Goal: Task Accomplishment & Management: Complete application form

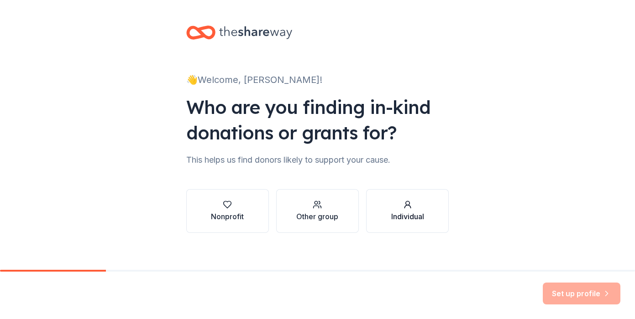
click at [428, 228] on button "Individual" at bounding box center [407, 211] width 83 height 44
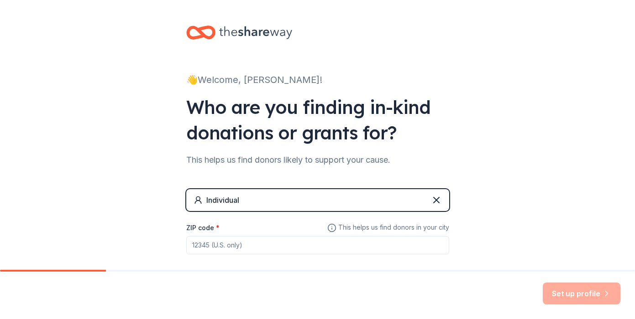
scroll to position [46, 0]
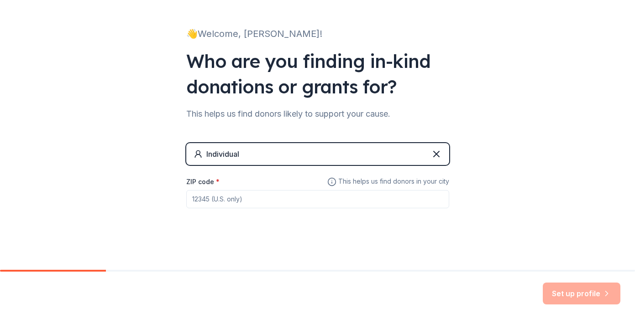
click at [317, 204] on input "ZIP code *" at bounding box center [317, 199] width 263 height 18
type input "22042"
click at [542, 180] on div "👋 Welcome, Juliana! Who are you finding in-kind donations or grants for? This h…" at bounding box center [317, 112] width 635 height 317
click at [577, 292] on button "Set up profile" at bounding box center [582, 294] width 78 height 22
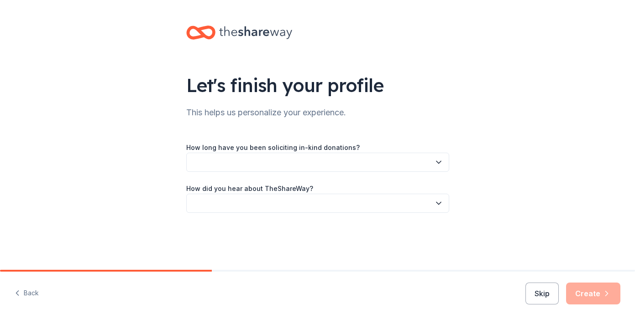
click at [338, 163] on button "button" at bounding box center [317, 162] width 263 height 19
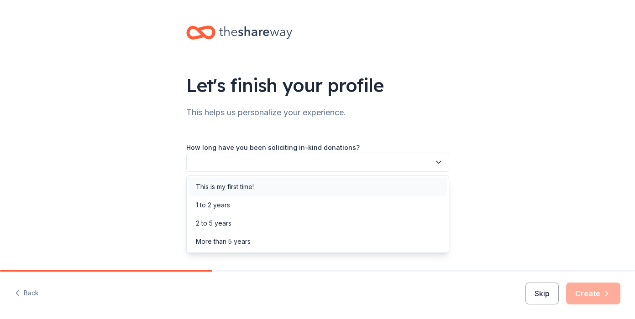
click at [316, 188] on div "This is my first time!" at bounding box center [317, 187] width 258 height 18
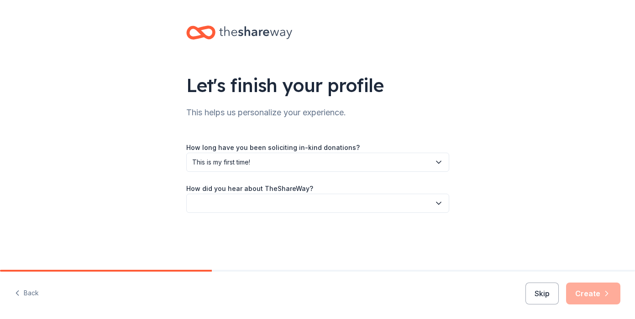
click at [306, 206] on button "button" at bounding box center [317, 203] width 263 height 19
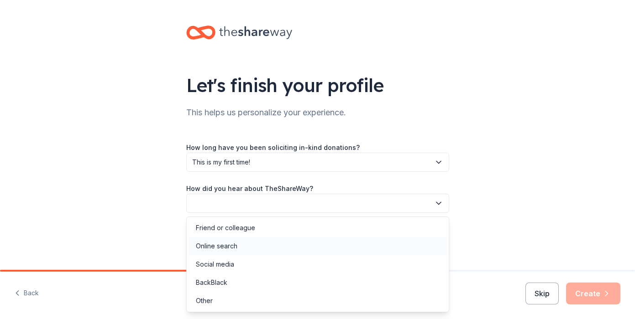
click at [286, 248] on div "Online search" at bounding box center [317, 246] width 258 height 18
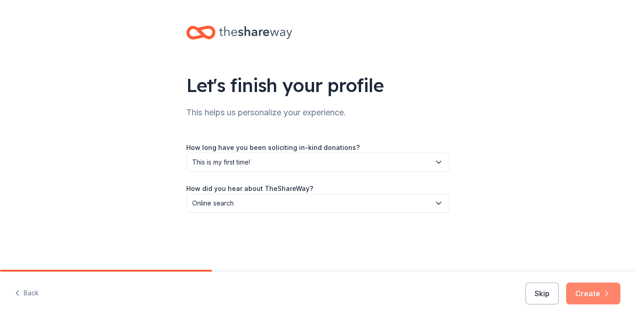
click at [578, 286] on button "Create" at bounding box center [593, 294] width 54 height 22
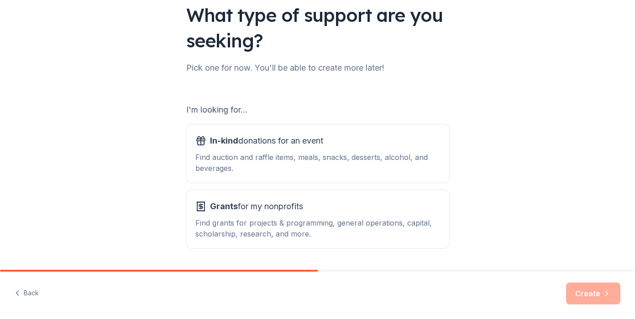
scroll to position [71, 0]
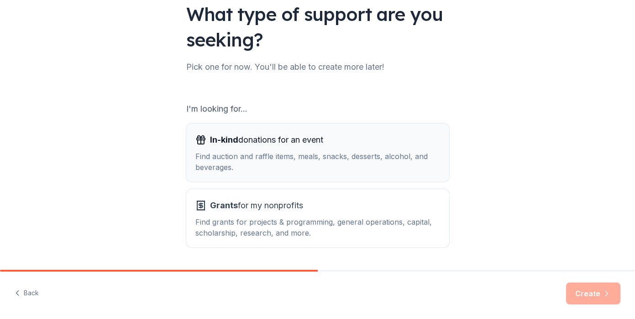
click at [391, 169] on div "Find auction and raffle items, meals, snacks, desserts, alcohol, and beverages." at bounding box center [317, 162] width 245 height 22
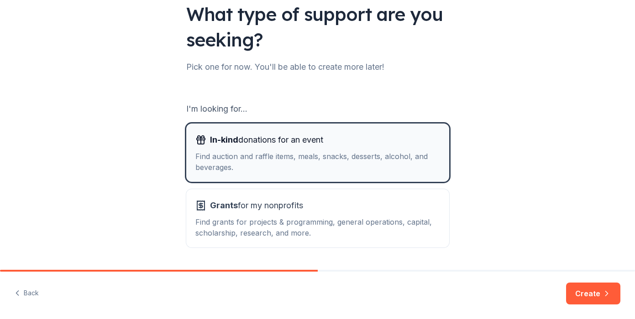
scroll to position [98, 0]
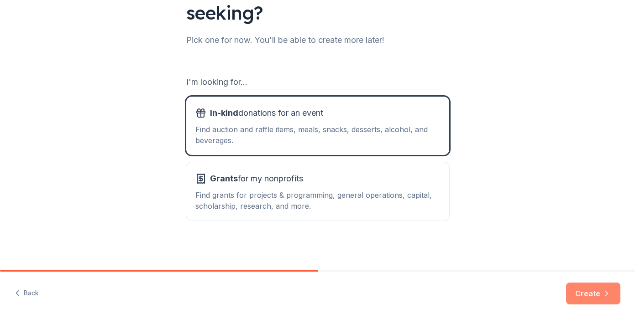
click at [600, 292] on button "Create" at bounding box center [593, 294] width 54 height 22
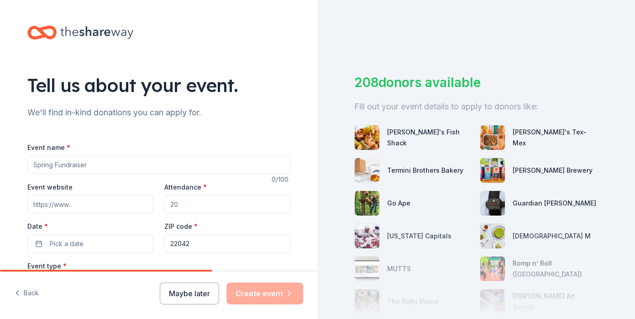
click at [189, 164] on input "Event name *" at bounding box center [158, 165] width 263 height 18
type input "Flow and Connect"
click at [89, 209] on input "Event website" at bounding box center [90, 204] width 126 height 18
paste input "https://julianalarochelle.com/flow-and-connect-dc"
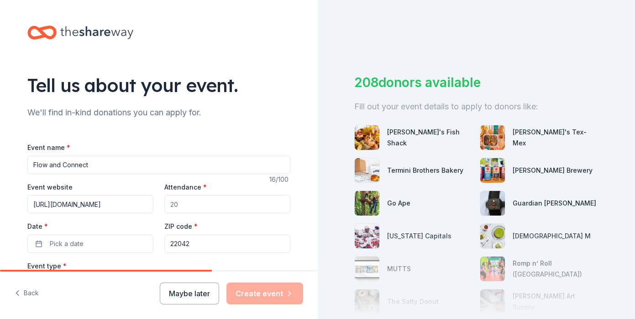
type input "https://julianalarochelle.com/flow-and-connect-dc"
click at [215, 204] on input "Attendance *" at bounding box center [227, 204] width 126 height 18
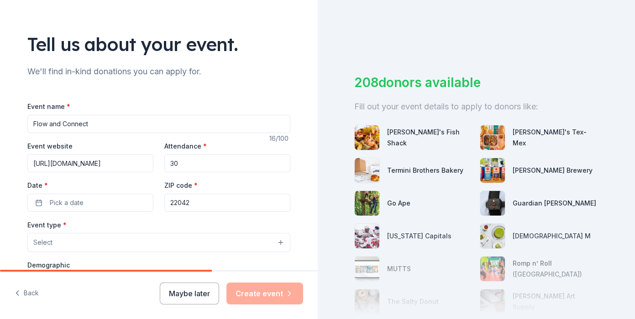
scroll to position [77, 0]
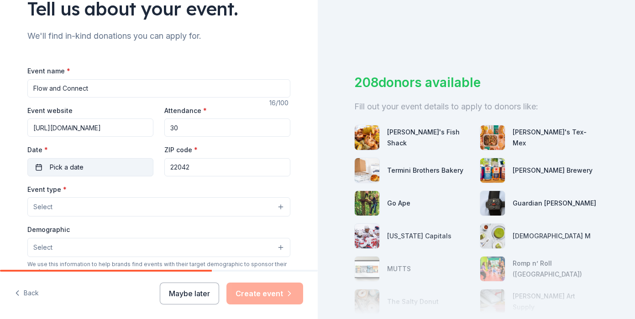
type input "30"
click at [95, 173] on button "Pick a date" at bounding box center [90, 167] width 126 height 18
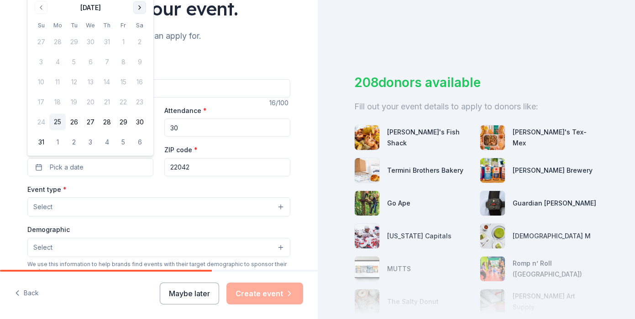
click at [141, 12] on button "Go to next month" at bounding box center [139, 7] width 13 height 13
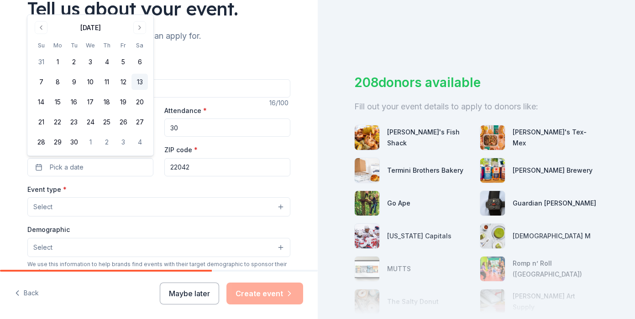
click at [137, 84] on button "13" at bounding box center [139, 82] width 16 height 16
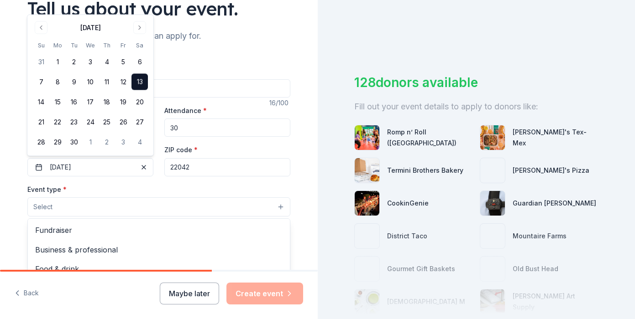
click at [139, 207] on button "Select" at bounding box center [158, 207] width 263 height 19
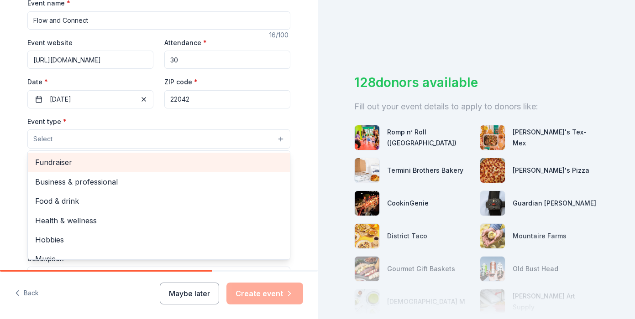
scroll to position [146, 0]
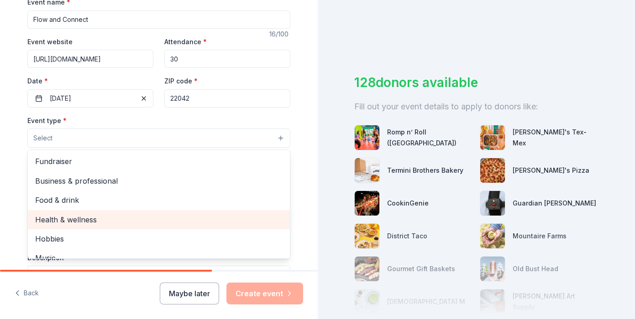
click at [125, 223] on span "Health & wellness" at bounding box center [158, 220] width 247 height 12
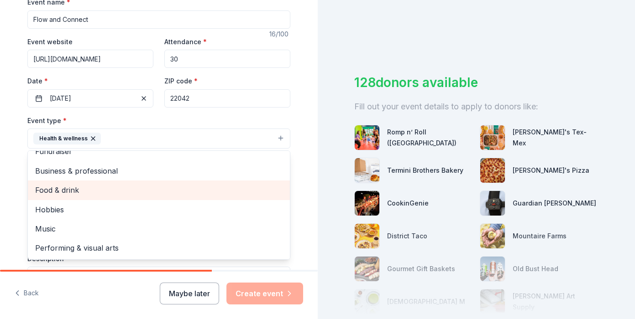
scroll to position [0, 0]
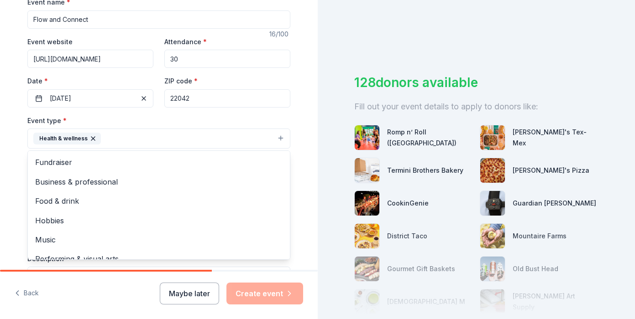
click at [160, 113] on div "Event name * Flow and Connect 16 /100 Event website https://julianalarochelle.c…" at bounding box center [158, 207] width 263 height 423
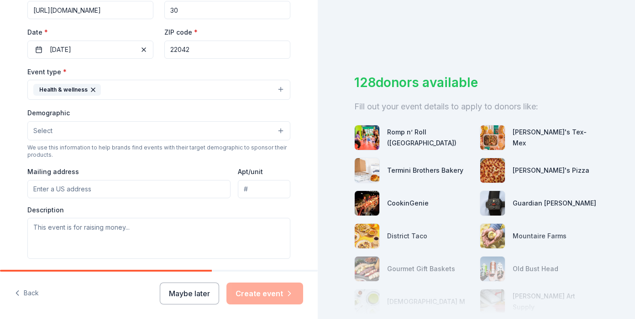
scroll to position [196, 0]
click at [140, 129] on button "Select" at bounding box center [158, 129] width 263 height 19
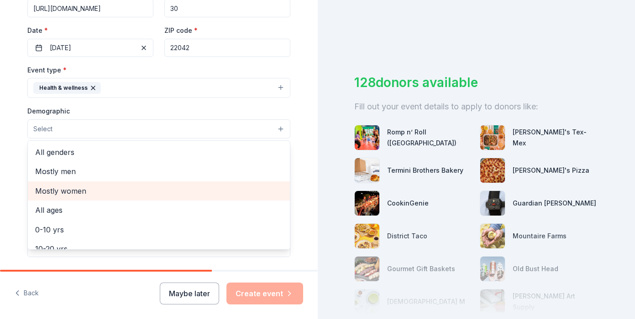
click at [121, 182] on div "Mostly women" at bounding box center [159, 191] width 262 height 19
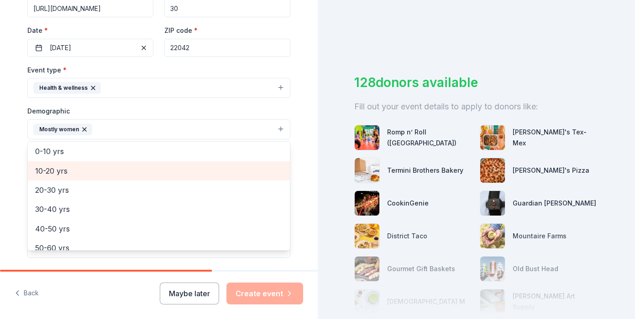
scroll to position [62, 0]
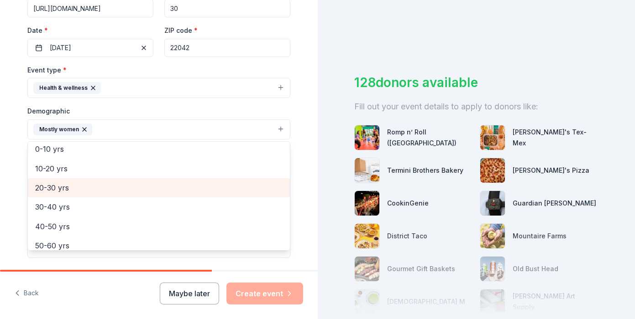
click at [128, 191] on span "20-30 yrs" at bounding box center [158, 188] width 247 height 12
click at [116, 188] on span "30-40 yrs" at bounding box center [158, 188] width 247 height 12
click at [113, 191] on span "40-50 yrs" at bounding box center [158, 188] width 247 height 12
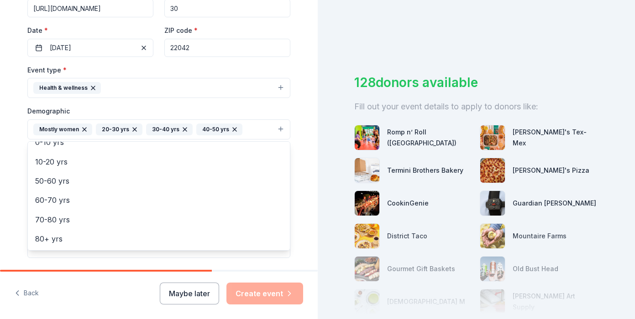
click at [303, 188] on div "Tell us about your event. We'll find in-kind donations you can apply for. Event…" at bounding box center [159, 108] width 292 height 609
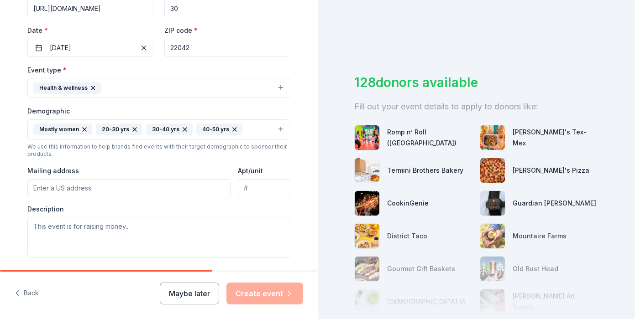
click at [143, 189] on input "Mailing address" at bounding box center [128, 188] width 203 height 18
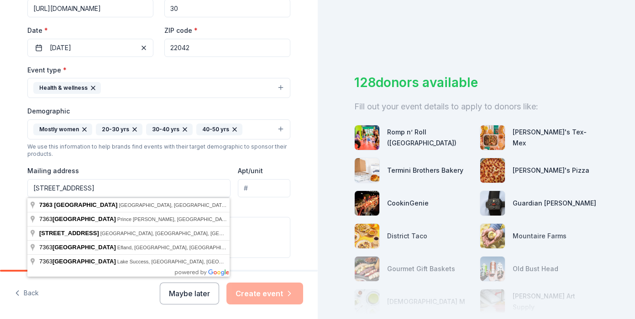
type input "7363 Old Airfield Lane, Falls Church, VA, 22042"
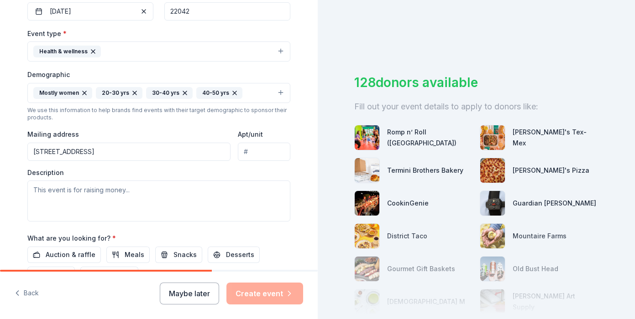
scroll to position [239, 0]
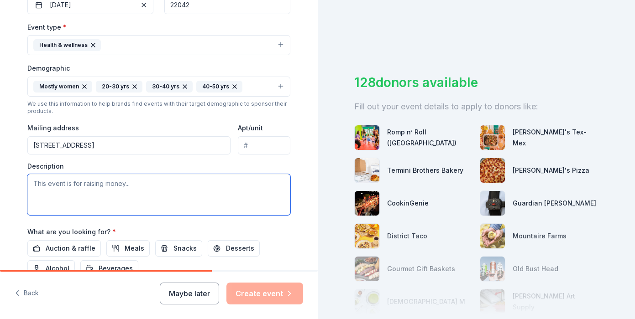
click at [202, 188] on textarea at bounding box center [158, 194] width 263 height 41
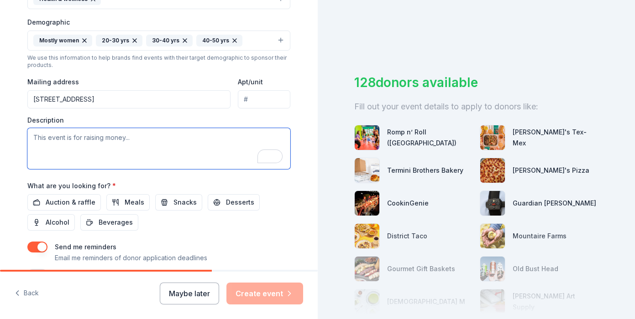
scroll to position [285, 0]
paste textarea "15% of the proceeds will go to the Tall Ship Providence Foundation"
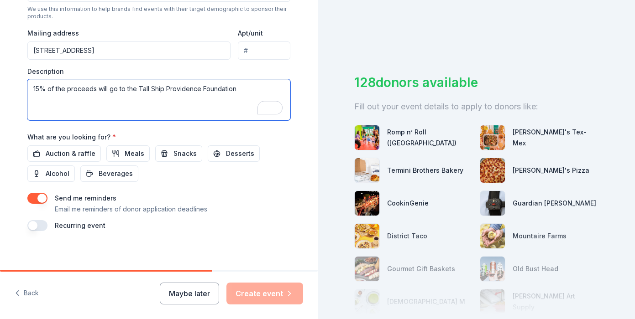
scroll to position [334, 0]
type textarea "15% of the proceeds will go to the Tall Ship Providence Foundation"
click at [173, 156] on span "Snacks" at bounding box center [184, 153] width 23 height 11
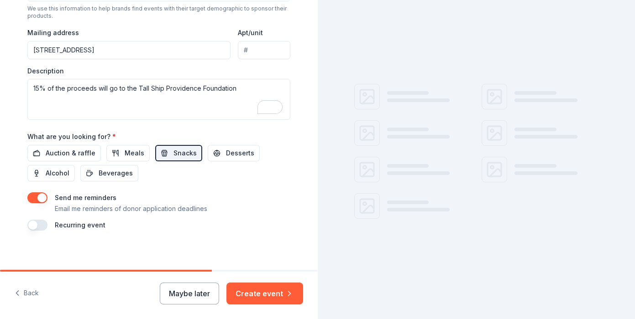
scroll to position [0, 0]
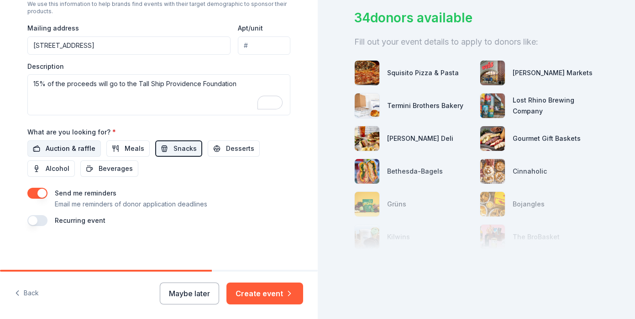
click at [82, 147] on span "Auction & raffle" at bounding box center [71, 148] width 50 height 11
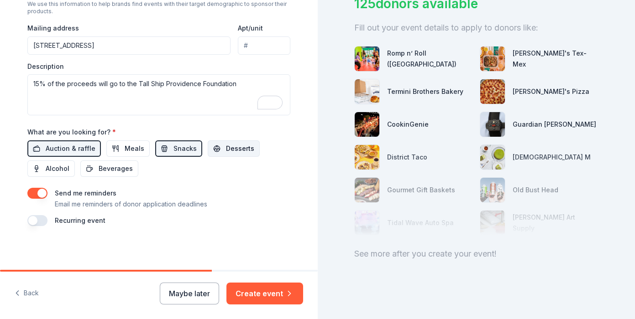
click at [230, 152] on span "Desserts" at bounding box center [240, 148] width 28 height 11
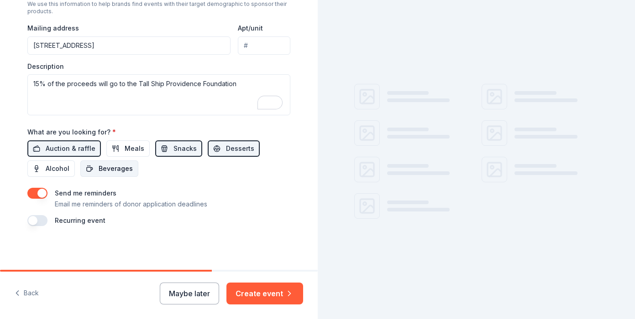
click at [120, 168] on span "Beverages" at bounding box center [116, 168] width 34 height 11
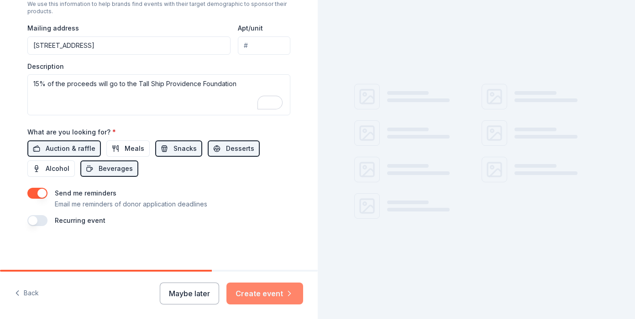
click at [285, 294] on icon "button" at bounding box center [289, 293] width 9 height 9
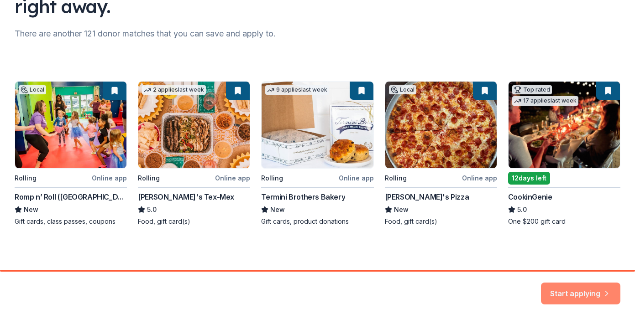
click at [585, 294] on button "Start applying" at bounding box center [580, 288] width 79 height 22
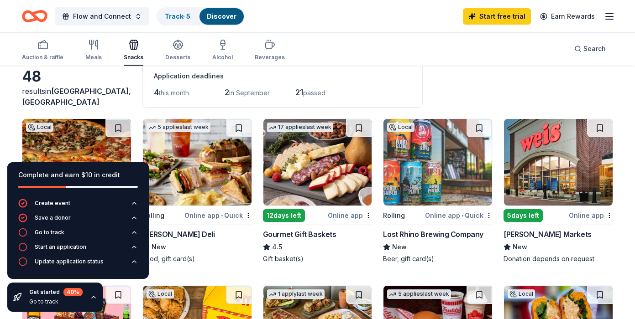
scroll to position [52, 0]
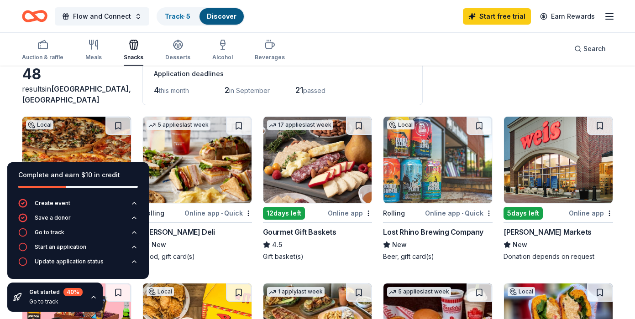
click at [345, 49] on div "Auction & raffle Meals Snacks Desserts Alcohol Beverages Search" at bounding box center [317, 49] width 591 height 34
click at [124, 173] on div "Complete and earn $10 in credit" at bounding box center [78, 175] width 120 height 11
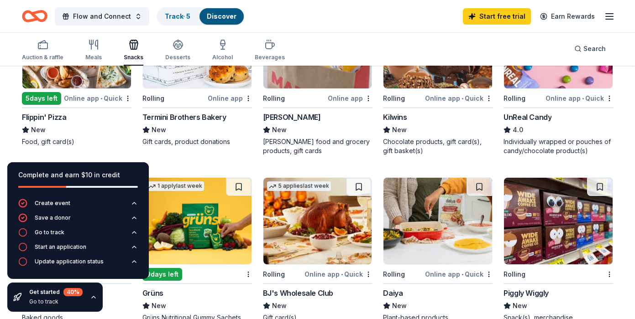
scroll to position [425, 0]
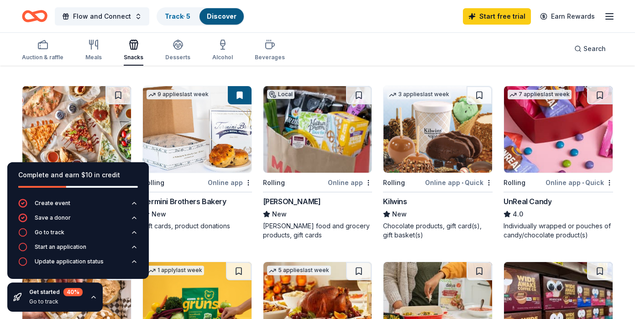
click at [530, 137] on img at bounding box center [558, 129] width 109 height 87
click at [410, 46] on div "Auction & raffle Meals Snacks Desserts Alcohol Beverages Search" at bounding box center [317, 49] width 591 height 34
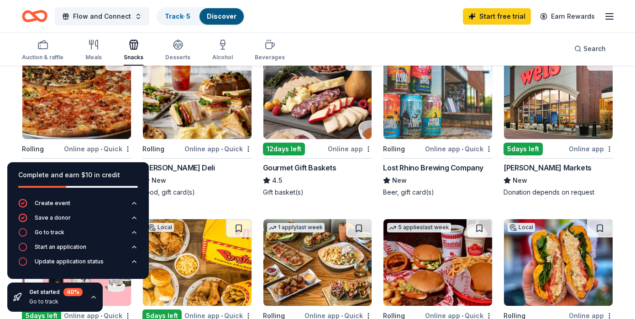
scroll to position [0, 0]
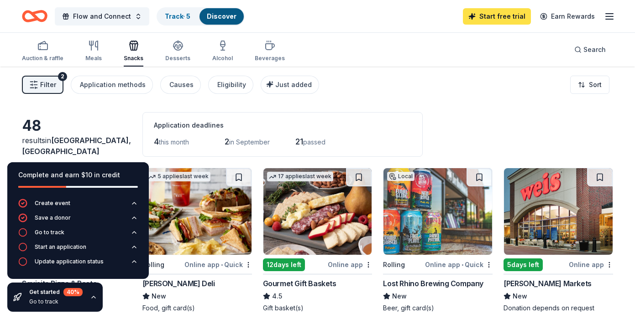
click at [499, 17] on link "Start free trial" at bounding box center [497, 16] width 68 height 16
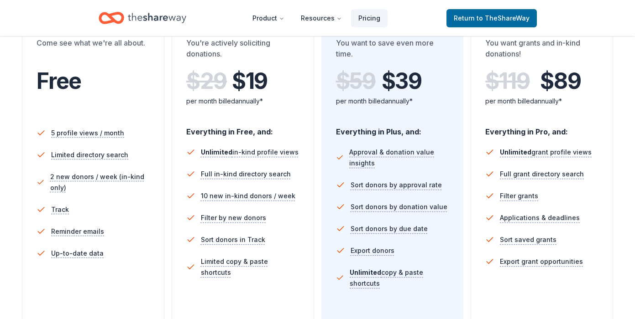
scroll to position [272, 0]
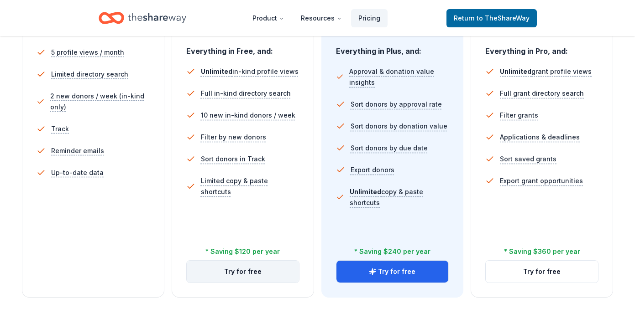
click at [250, 273] on button "Try for free" at bounding box center [243, 272] width 112 height 22
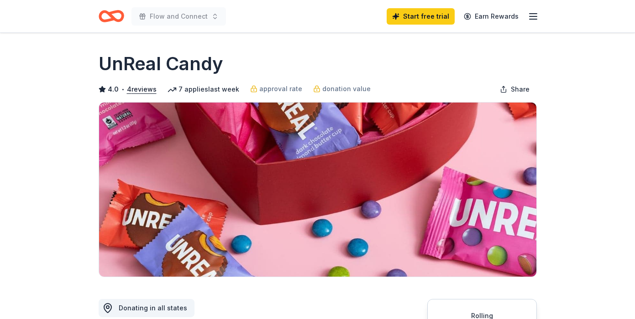
scroll to position [237, 0]
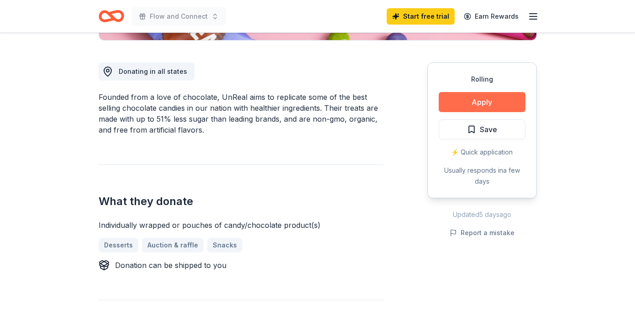
click at [481, 97] on button "Apply" at bounding box center [481, 102] width 87 height 20
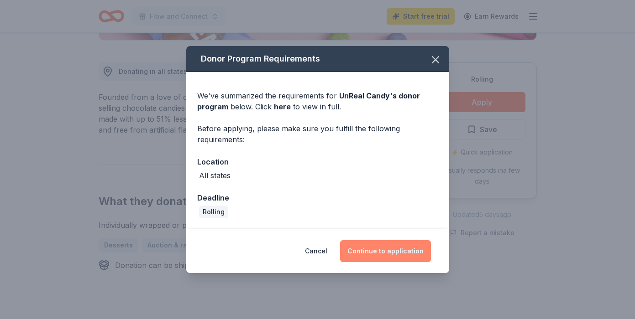
click at [379, 250] on button "Continue to application" at bounding box center [385, 251] width 91 height 22
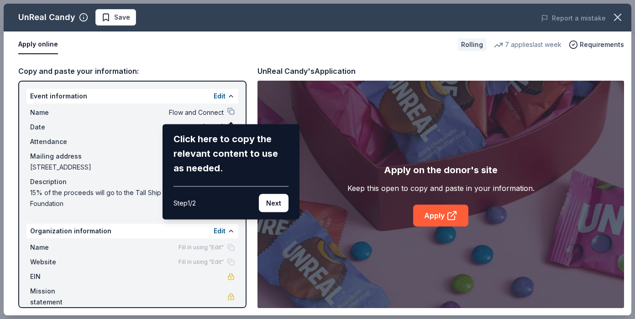
click at [272, 204] on button "Next" at bounding box center [274, 203] width 30 height 18
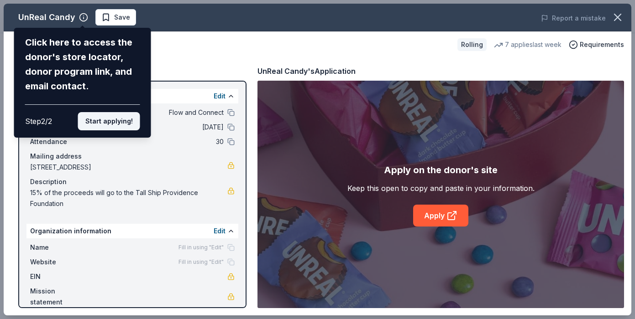
click at [117, 124] on button "Start applying!" at bounding box center [109, 121] width 62 height 18
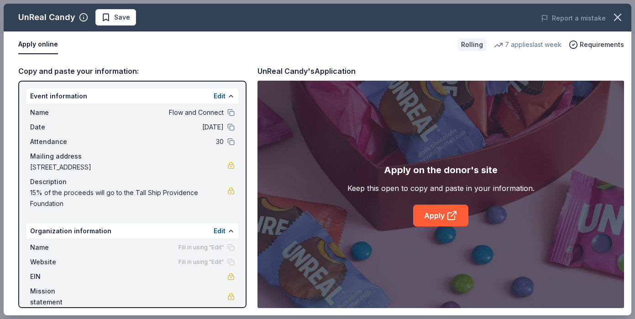
click at [431, 217] on div "UnReal Candy Save Report a mistake Apply online Rolling 7 applies last week Req…" at bounding box center [317, 160] width 627 height 312
click at [437, 221] on link "Apply" at bounding box center [440, 216] width 55 height 22
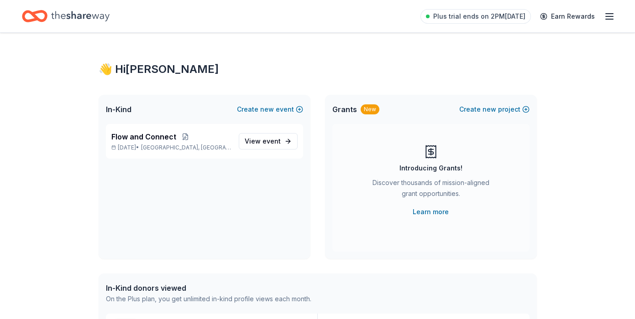
click at [608, 15] on icon "button" at bounding box center [609, 16] width 11 height 11
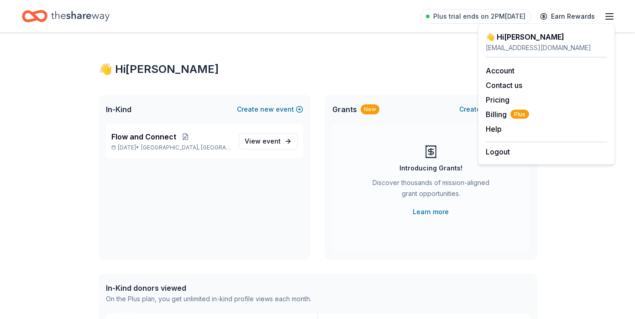
click at [68, 15] on icon "Home" at bounding box center [80, 16] width 58 height 10
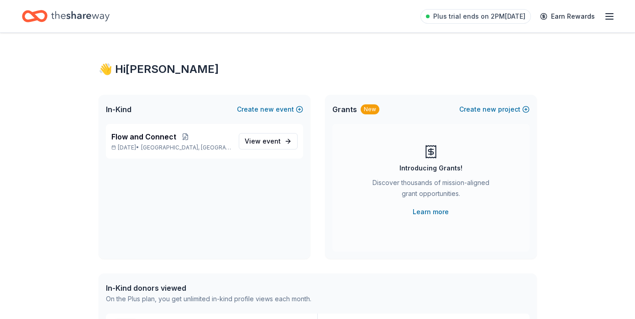
click at [52, 16] on icon "Home" at bounding box center [80, 16] width 58 height 19
click at [273, 140] on span "event" at bounding box center [271, 141] width 18 height 8
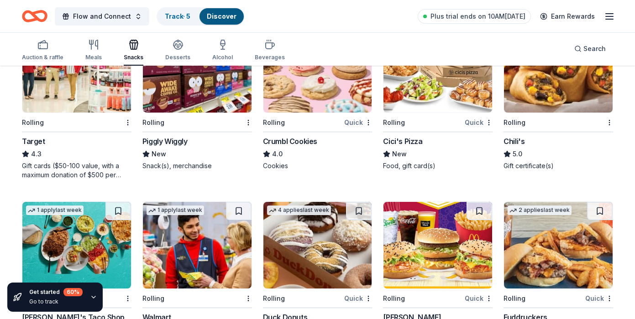
scroll to position [835, 0]
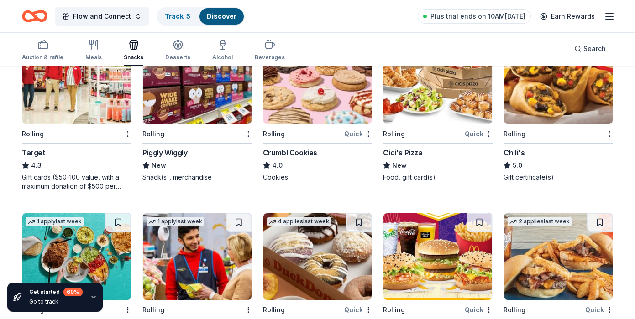
click at [69, 96] on img at bounding box center [76, 80] width 109 height 87
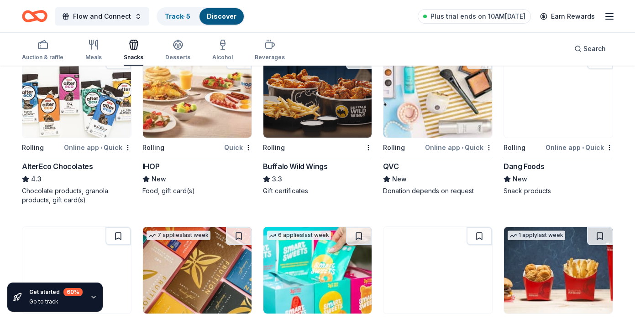
scroll to position [1124, 0]
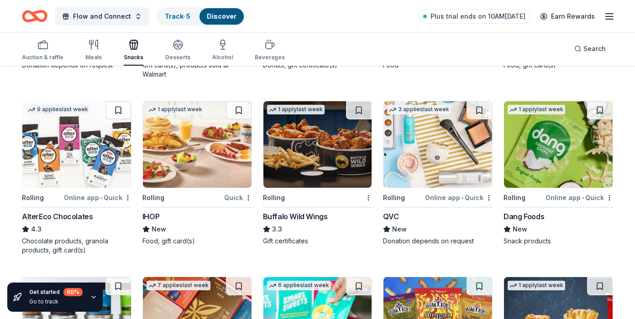
click at [103, 157] on img at bounding box center [76, 144] width 109 height 87
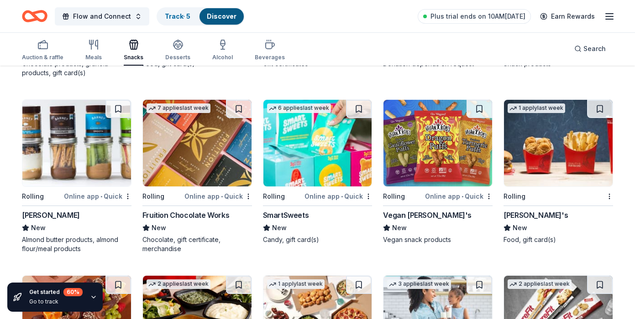
scroll to position [1322, 0]
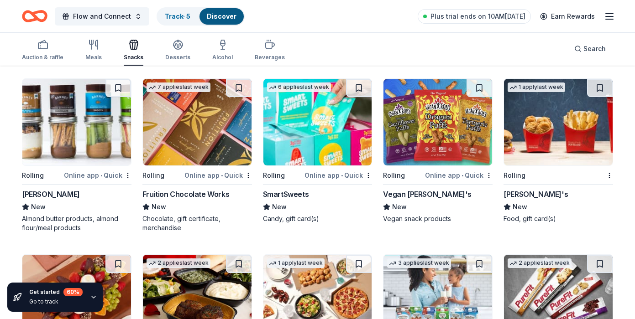
click at [308, 133] on img at bounding box center [317, 122] width 109 height 87
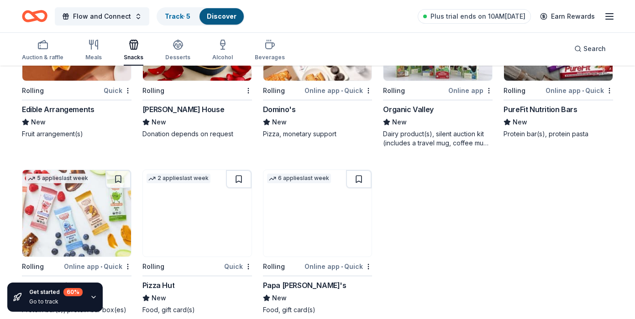
scroll to position [1597, 0]
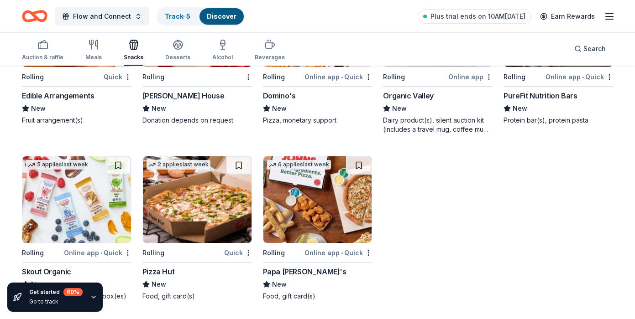
click at [84, 211] on img at bounding box center [76, 200] width 109 height 87
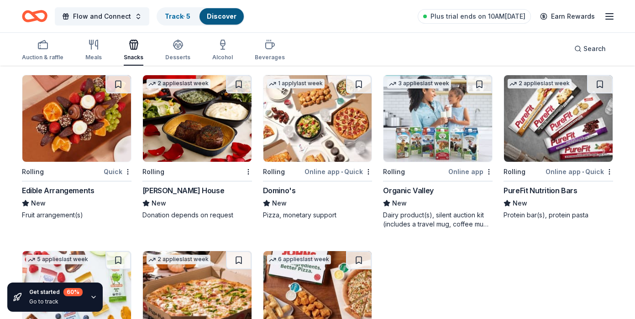
scroll to position [1501, 0]
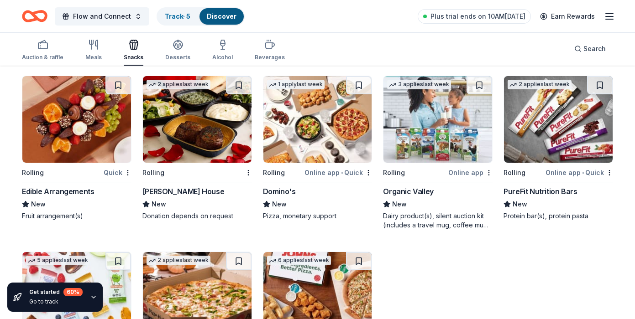
click at [81, 138] on img at bounding box center [76, 119] width 109 height 87
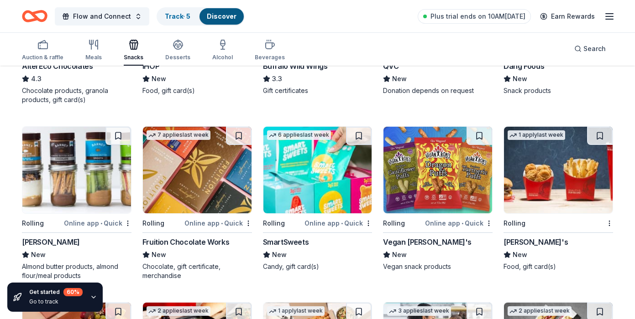
scroll to position [1246, 0]
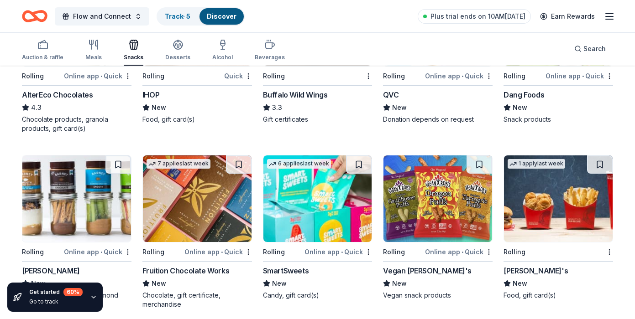
click at [434, 213] on img at bounding box center [437, 199] width 109 height 87
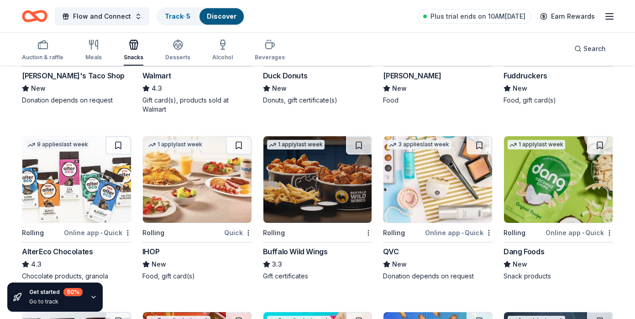
scroll to position [1066, 0]
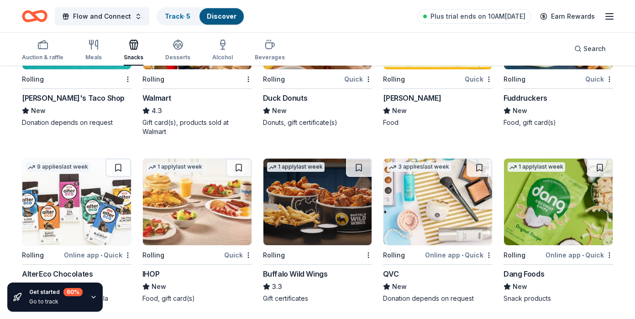
click at [572, 245] on div "1 apply last week" at bounding box center [558, 202] width 110 height 88
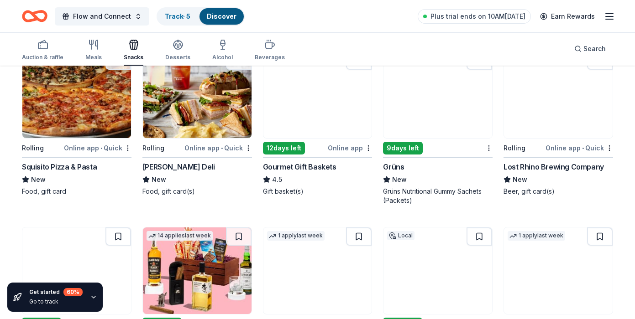
scroll to position [0, 0]
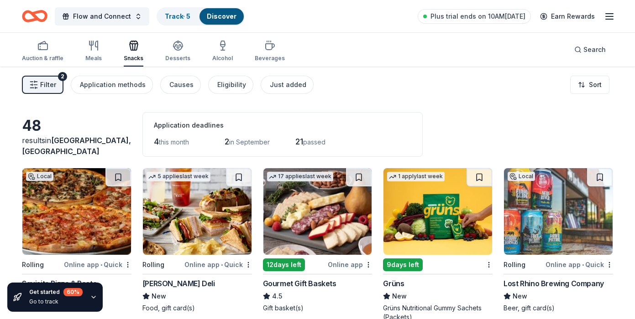
click at [64, 78] on div "2" at bounding box center [62, 76] width 9 height 9
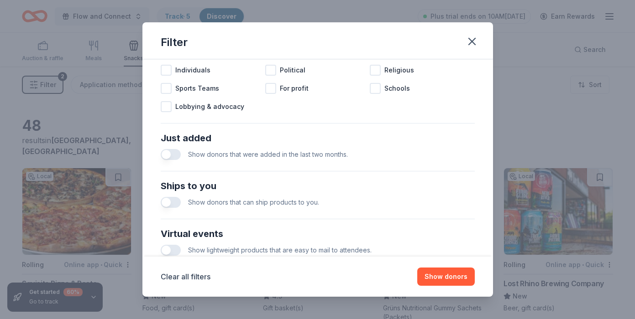
scroll to position [324, 0]
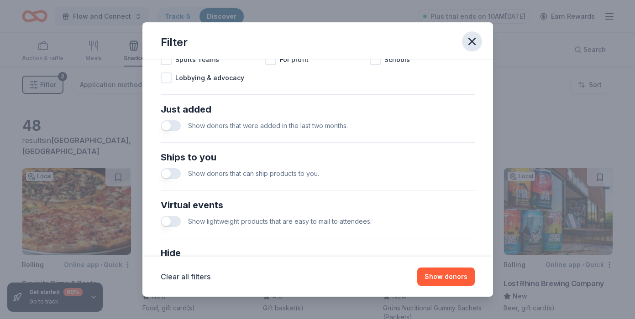
click at [475, 41] on icon "button" at bounding box center [471, 41] width 13 height 13
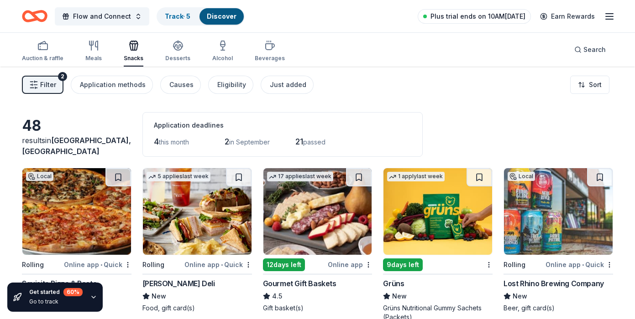
click at [495, 15] on span "Plus trial ends on 10AM, 9/1" at bounding box center [477, 16] width 95 height 11
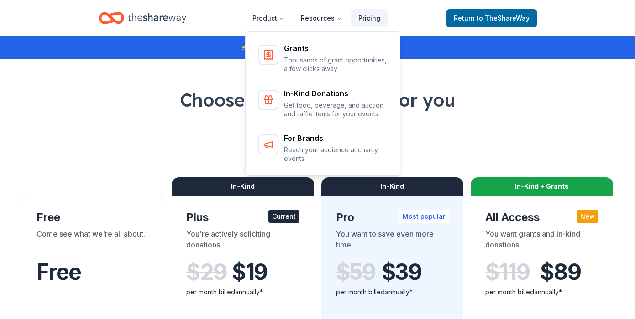
click at [154, 16] on icon "Home" at bounding box center [157, 18] width 58 height 10
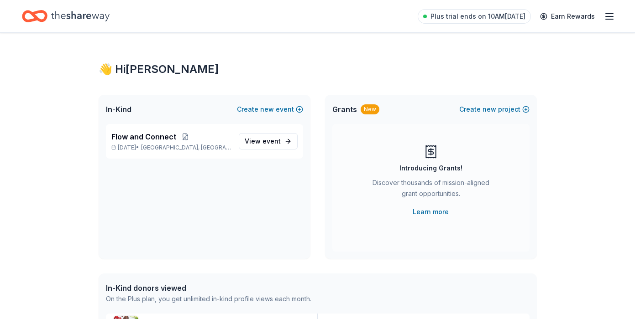
click at [606, 16] on icon "button" at bounding box center [609, 16] width 11 height 11
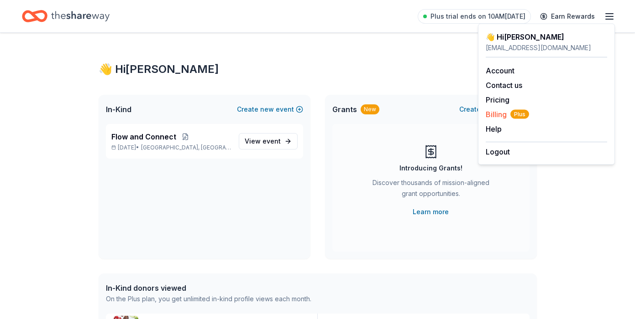
click at [499, 111] on span "Billing Plus" at bounding box center [506, 114] width 43 height 11
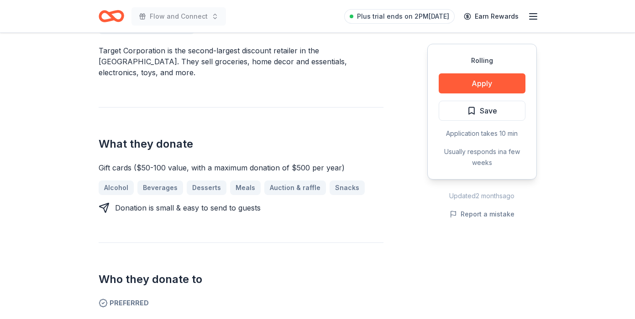
scroll to position [218, 0]
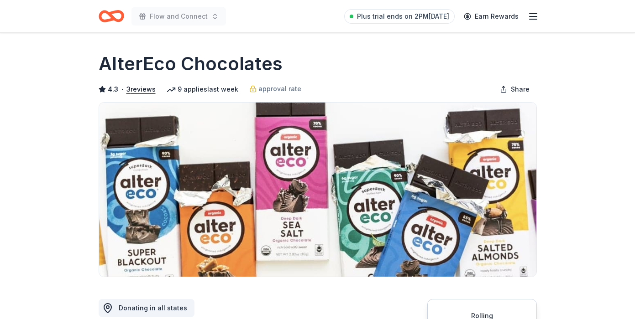
scroll to position [183, 0]
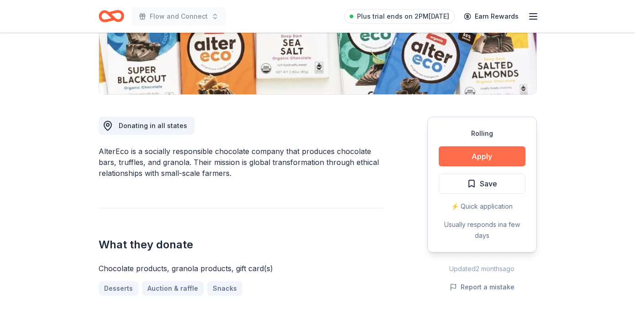
click at [447, 164] on button "Apply" at bounding box center [481, 156] width 87 height 20
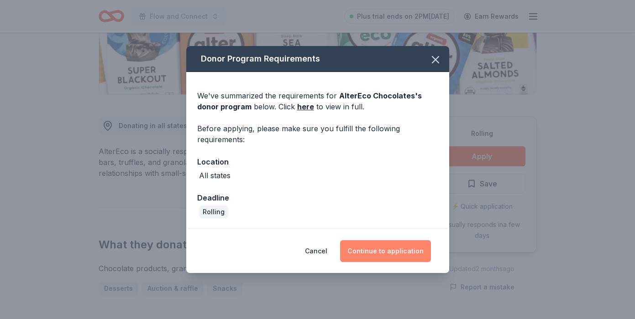
click at [379, 257] on button "Continue to application" at bounding box center [385, 251] width 91 height 22
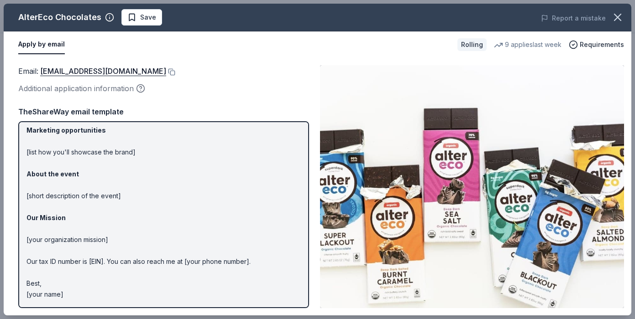
scroll to position [0, 0]
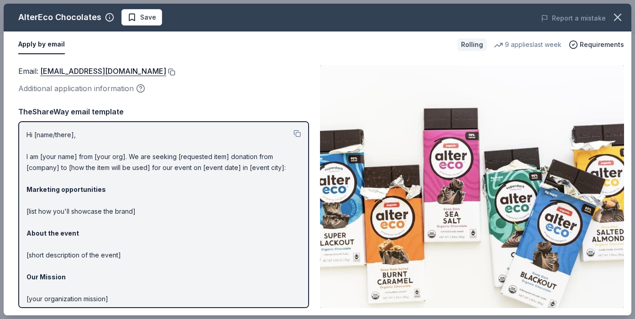
click at [166, 72] on button at bounding box center [170, 71] width 9 height 7
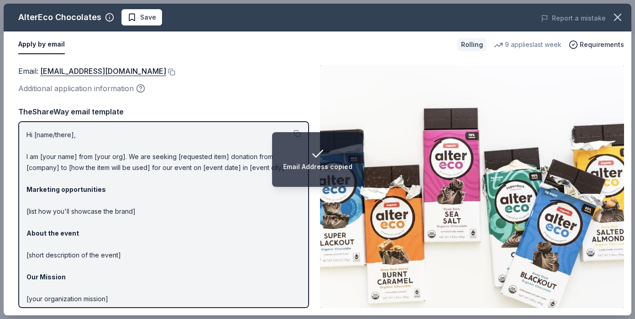
click at [120, 217] on p "Hi [name/there], I am [your name] from [your org]. We are seeking [requested it…" at bounding box center [163, 245] width 274 height 230
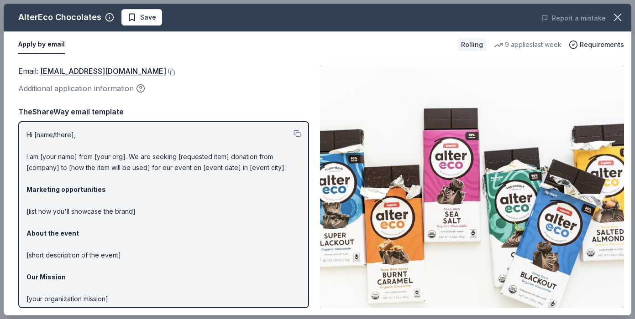
scroll to position [59, 0]
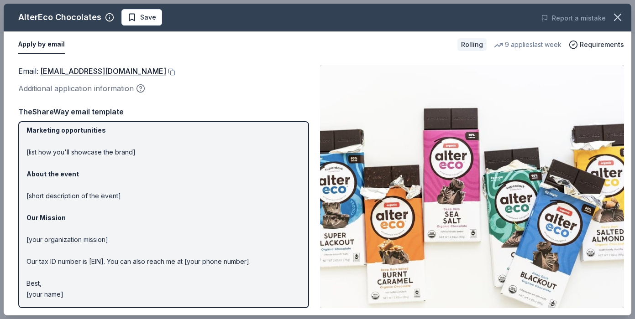
drag, startPoint x: 75, startPoint y: 293, endPoint x: 26, endPoint y: 129, distance: 171.9
click at [26, 128] on p "Hi [name/there], I am [your name] from [your org]. We are seeking [requested it…" at bounding box center [163, 185] width 274 height 230
drag, startPoint x: 65, startPoint y: 300, endPoint x: 34, endPoint y: 231, distance: 75.8
click at [34, 231] on p "Hi [name/there], I am [your name] from [your org]. We are seeking [requested it…" at bounding box center [163, 185] width 274 height 230
click at [65, 240] on p "Hi [name/there], I am [your name] from [your org]. We are seeking [requested it…" at bounding box center [163, 185] width 274 height 230
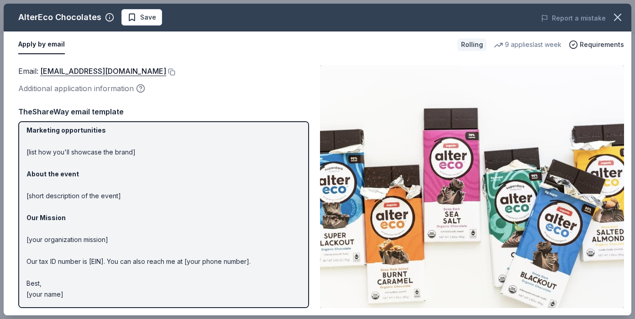
scroll to position [0, 0]
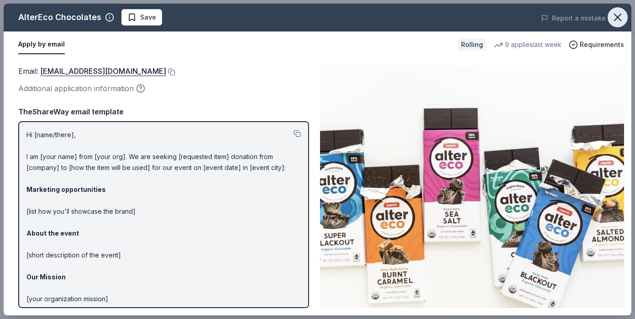
click at [622, 14] on icon "button" at bounding box center [617, 17] width 13 height 13
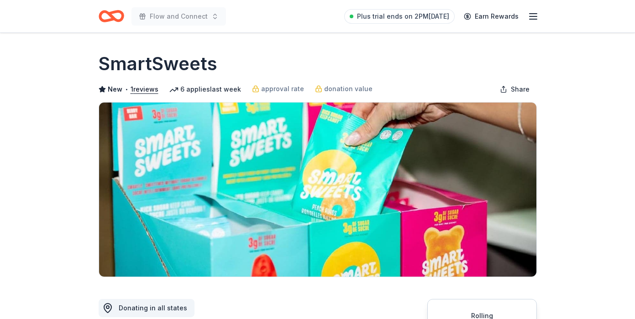
scroll to position [172, 0]
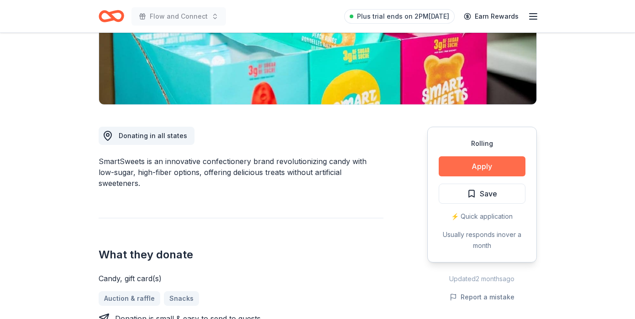
click at [487, 161] on button "Apply" at bounding box center [481, 167] width 87 height 20
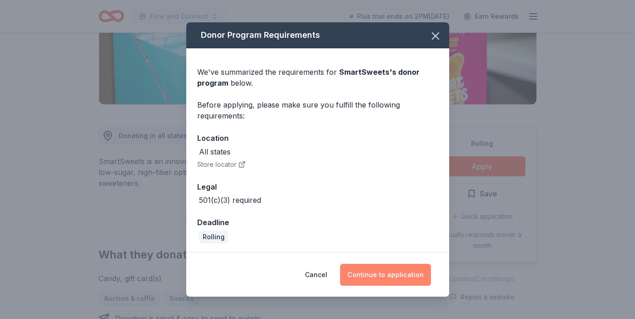
click at [361, 276] on button "Continue to application" at bounding box center [385, 275] width 91 height 22
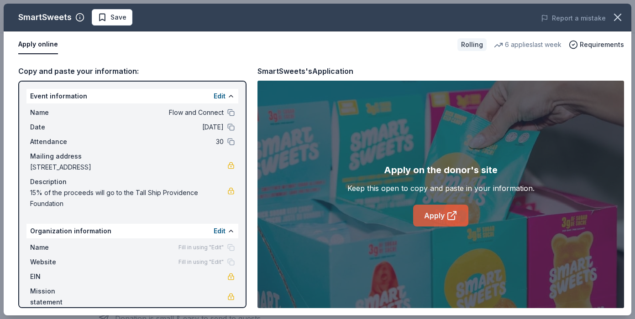
click at [437, 213] on link "Apply" at bounding box center [440, 216] width 55 height 22
click at [620, 19] on icon "button" at bounding box center [617, 17] width 13 height 13
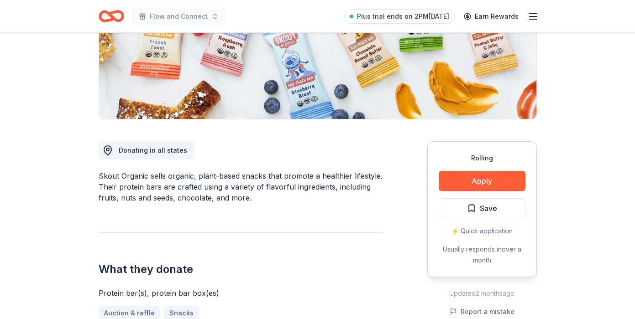
scroll to position [184, 0]
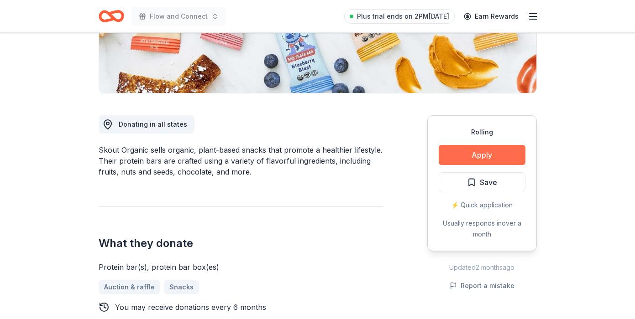
click at [475, 164] on button "Apply" at bounding box center [481, 155] width 87 height 20
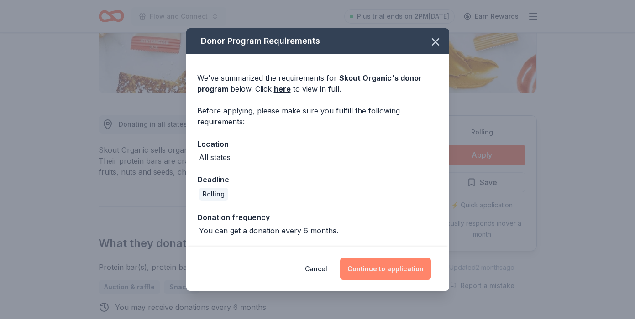
click at [372, 270] on button "Continue to application" at bounding box center [385, 269] width 91 height 22
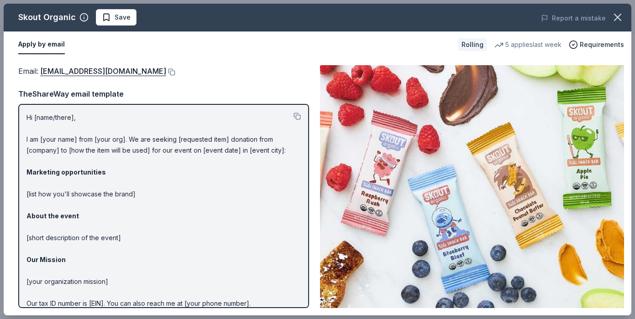
scroll to position [42, 0]
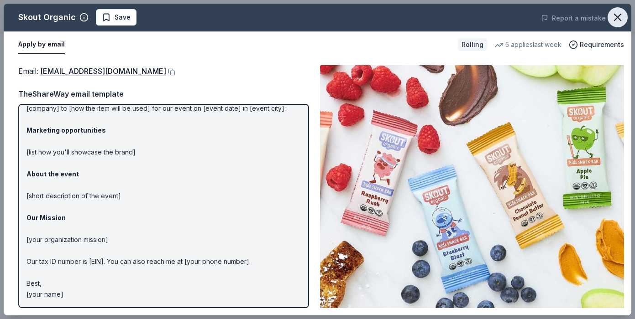
click at [620, 20] on icon "button" at bounding box center [617, 17] width 6 height 6
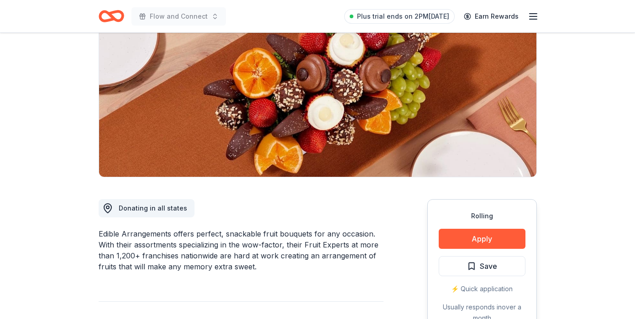
scroll to position [75, 0]
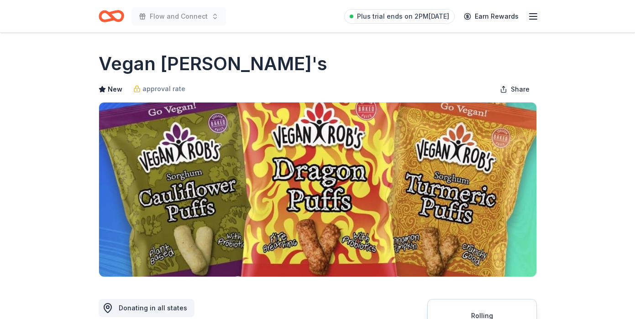
scroll to position [277, 0]
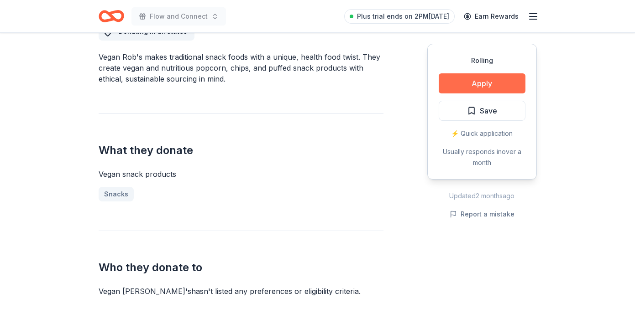
click at [475, 83] on button "Apply" at bounding box center [481, 83] width 87 height 20
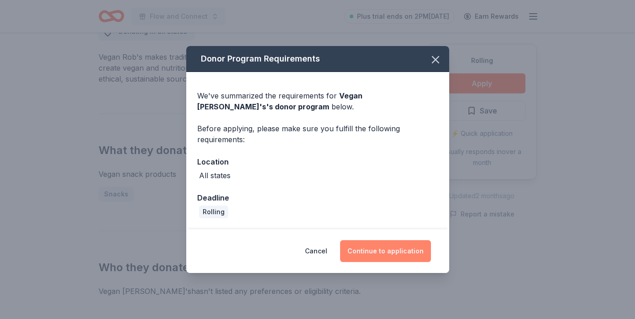
click at [375, 254] on button "Continue to application" at bounding box center [385, 251] width 91 height 22
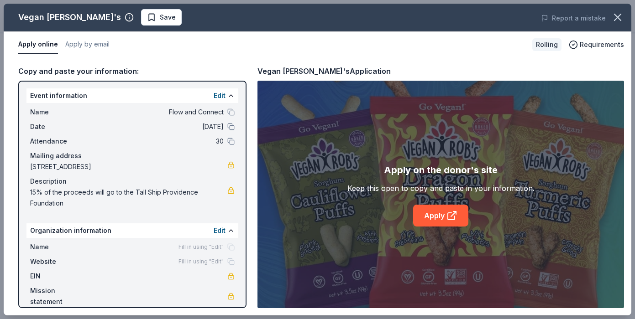
scroll to position [0, 0]
click at [449, 213] on icon at bounding box center [451, 216] width 7 height 7
click at [616, 16] on icon "button" at bounding box center [617, 17] width 6 height 6
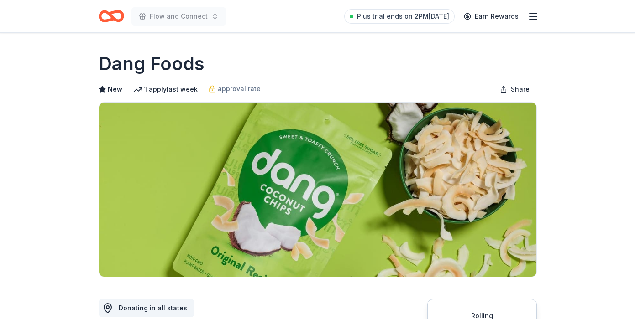
scroll to position [226, 0]
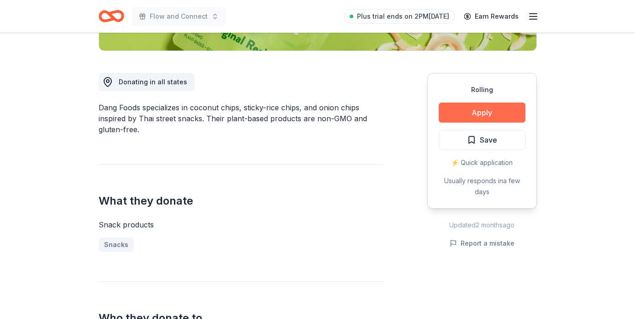
click at [520, 111] on button "Apply" at bounding box center [481, 113] width 87 height 20
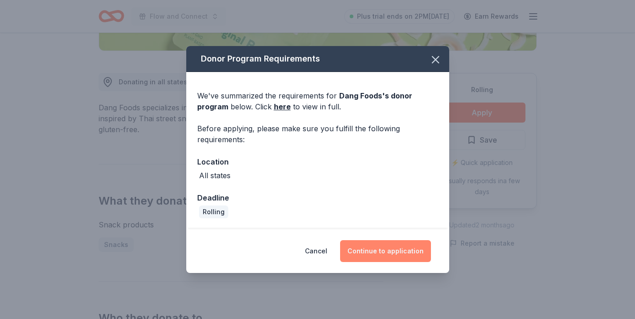
click at [381, 245] on button "Continue to application" at bounding box center [385, 251] width 91 height 22
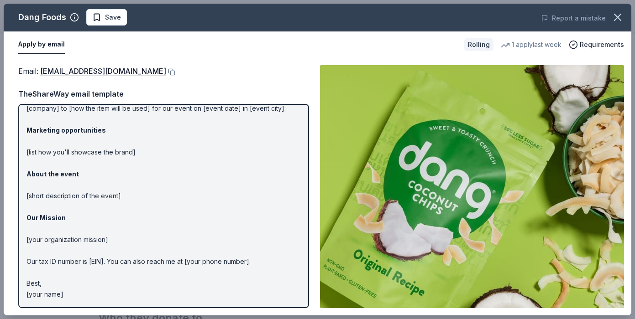
scroll to position [0, 0]
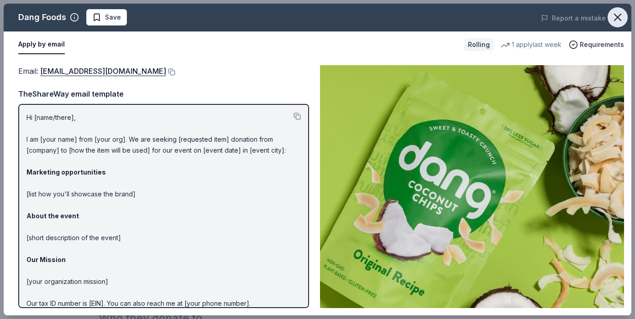
click at [615, 16] on icon "button" at bounding box center [617, 17] width 13 height 13
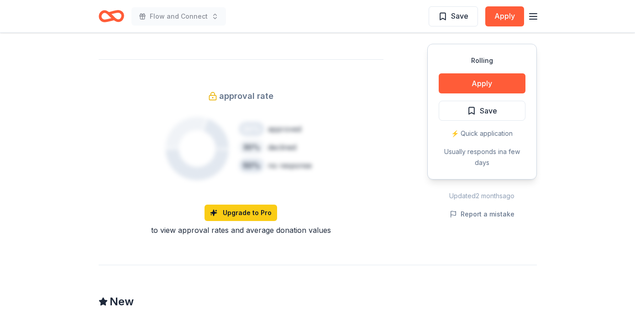
scroll to position [706, 0]
